Goal: Check status

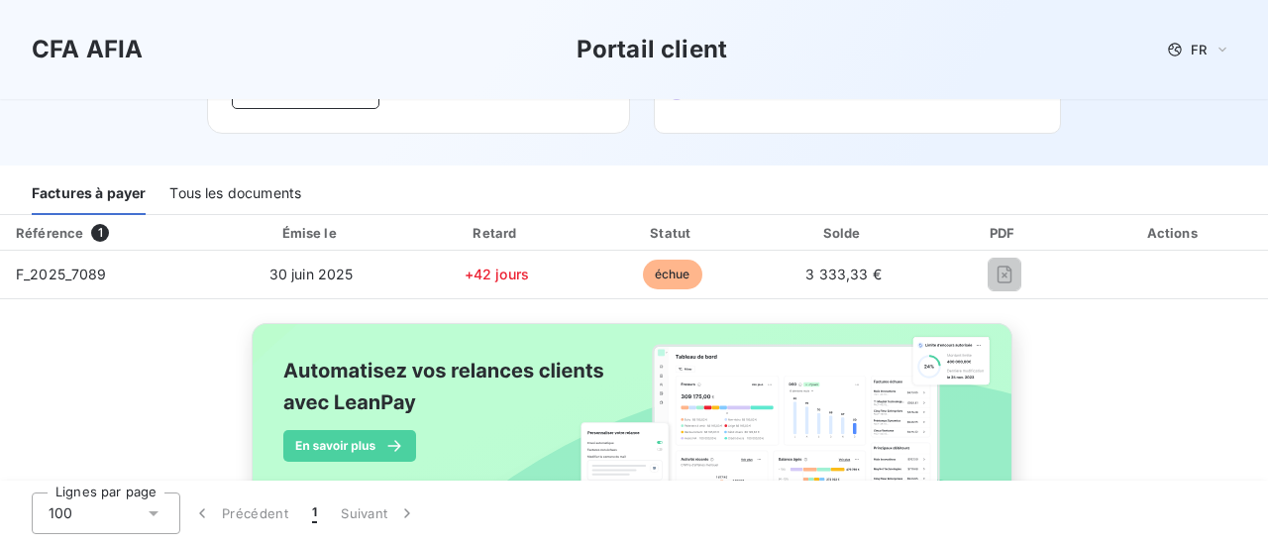
scroll to position [77, 0]
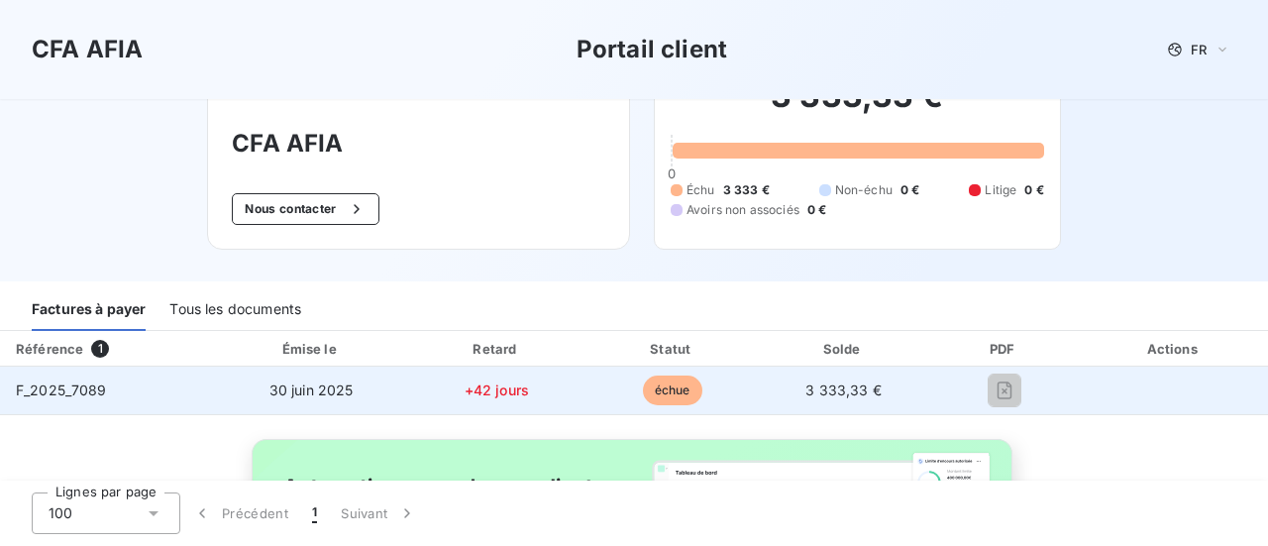
click at [79, 383] on span "F_2025_7089" at bounding box center [61, 389] width 91 height 17
click at [79, 382] on span "F_2025_7089" at bounding box center [61, 389] width 91 height 17
click at [81, 381] on span "F_2025_7089" at bounding box center [61, 389] width 91 height 17
click at [485, 385] on span "+42 jours" at bounding box center [497, 389] width 64 height 17
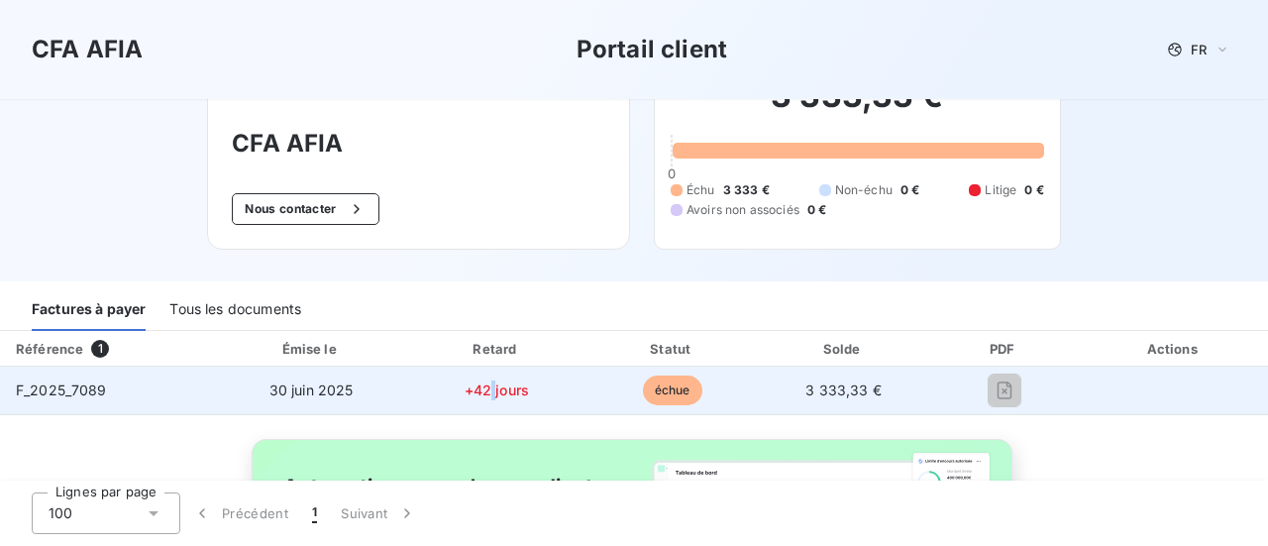
click at [485, 385] on span "+42 jours" at bounding box center [497, 389] width 64 height 17
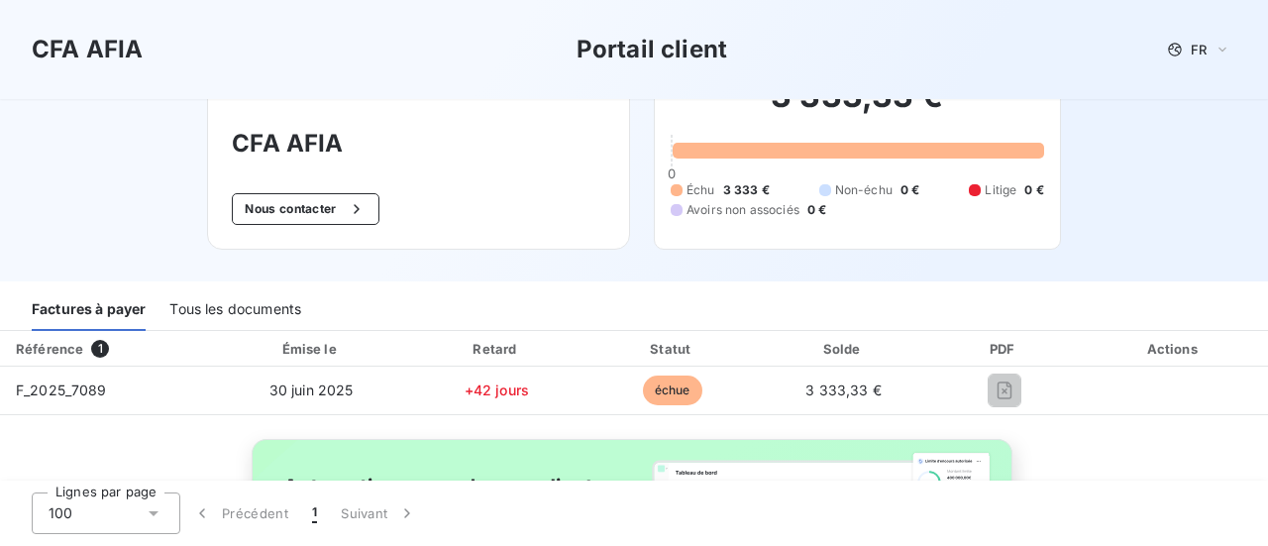
click at [1009, 419] on div "Référence 1 Émise le Retard Statut Solde PDF Actions F_2025_7089 [DATE] +42 jou…" at bounding box center [634, 507] width 1268 height 352
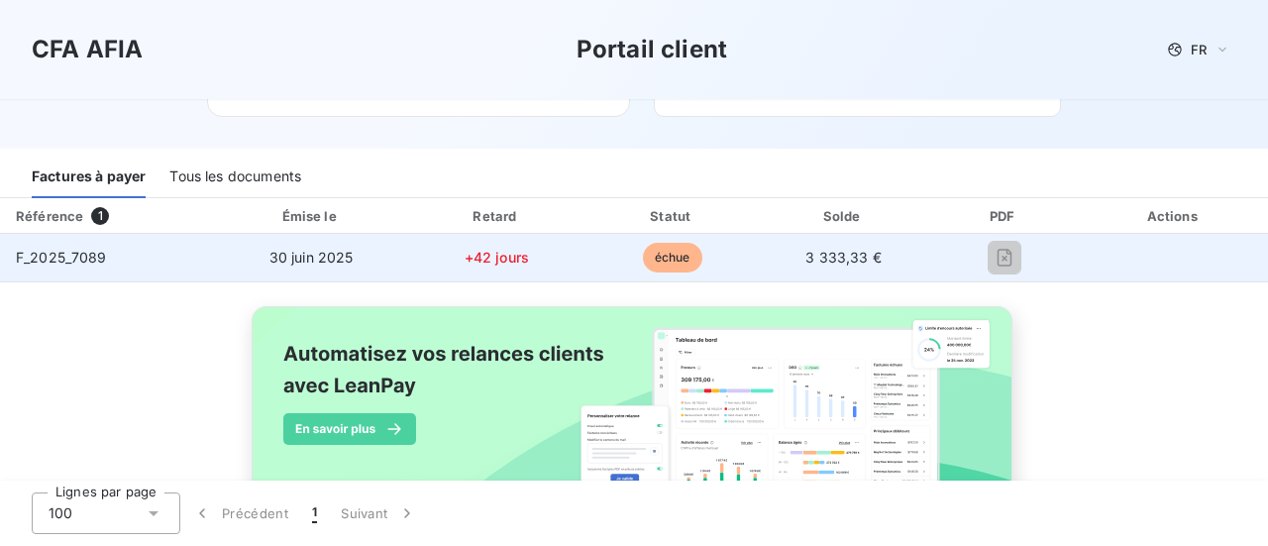
scroll to position [275, 0]
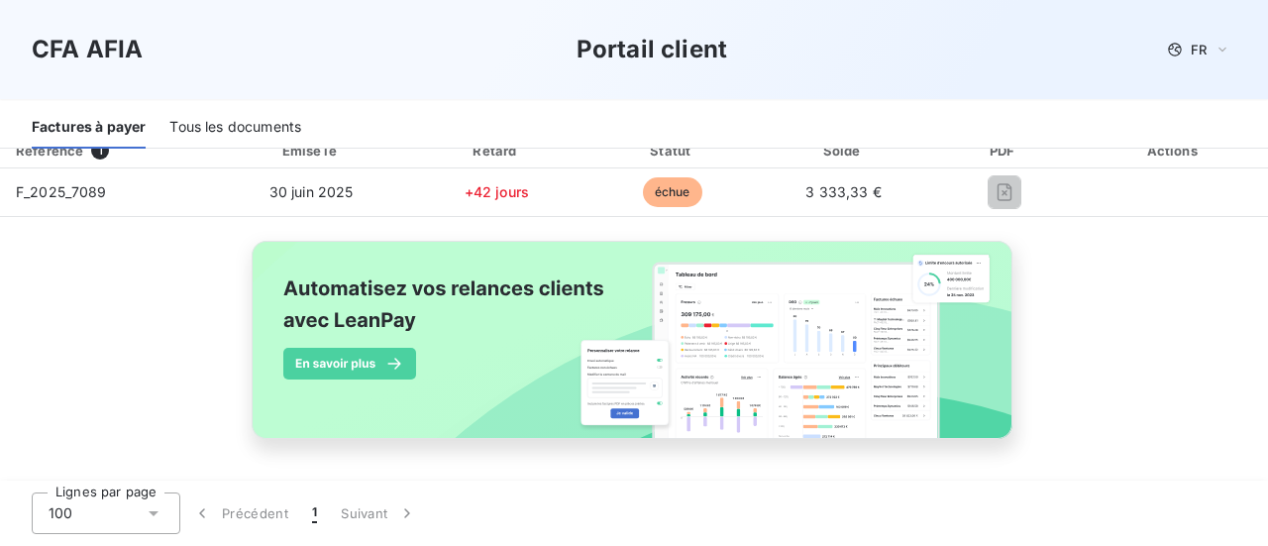
click at [313, 511] on span "1" at bounding box center [314, 513] width 5 height 20
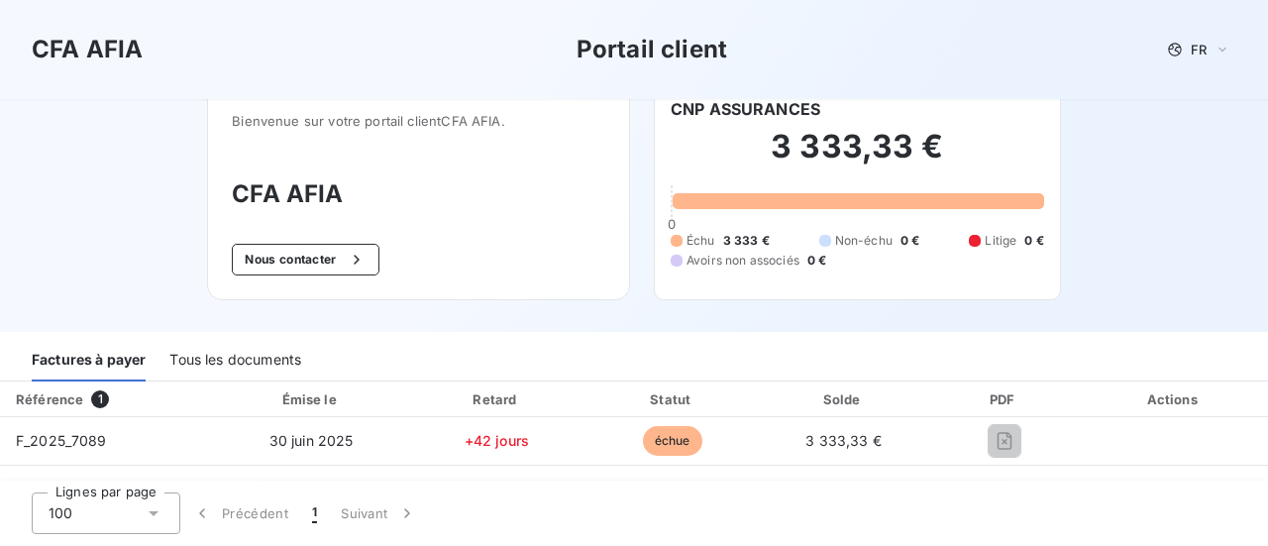
scroll to position [0, 0]
